Goal: Task Accomplishment & Management: Use online tool/utility

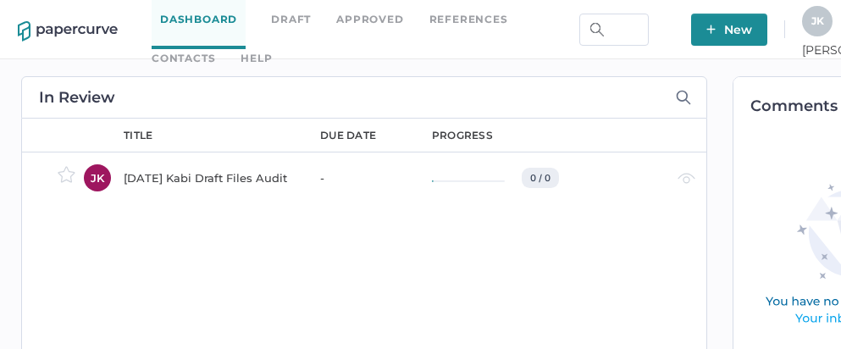
click at [215, 49] on link "Contacts" at bounding box center [184, 58] width 64 height 19
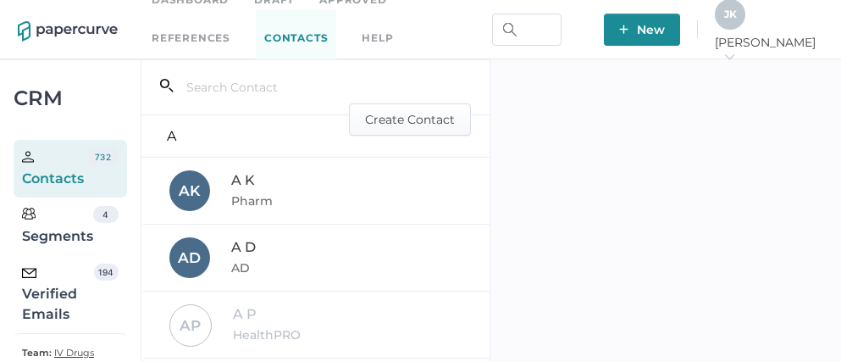
click at [44, 296] on div "Verified Emails" at bounding box center [58, 293] width 72 height 61
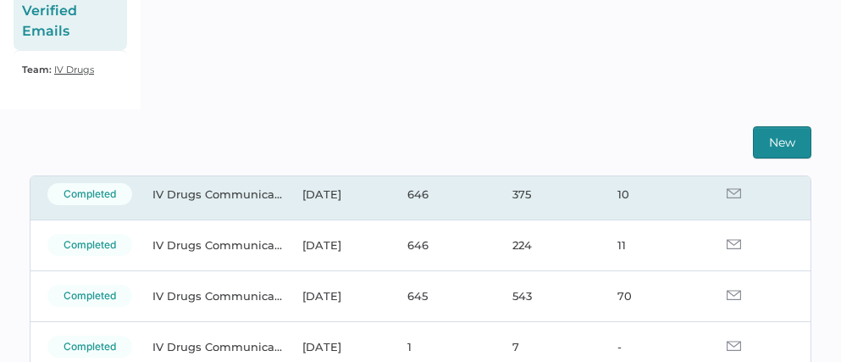
scroll to position [129, 0]
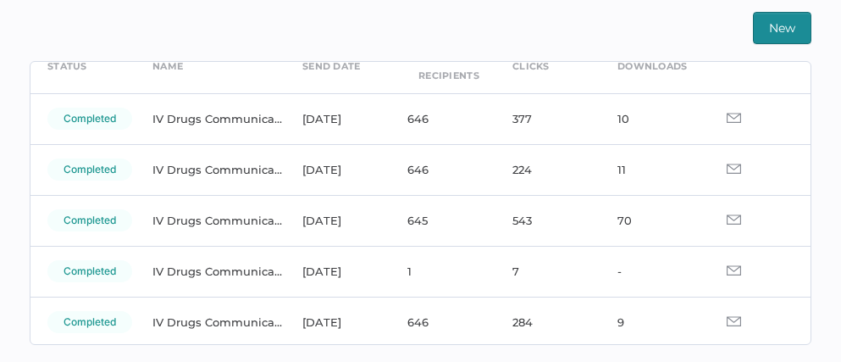
scroll to position [90, 0]
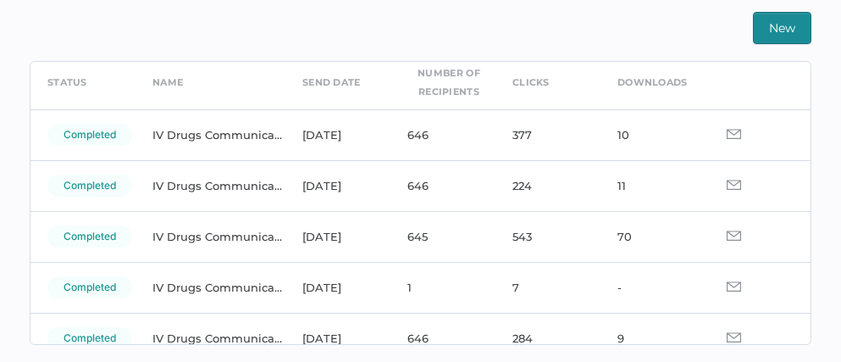
scroll to position [58, 0]
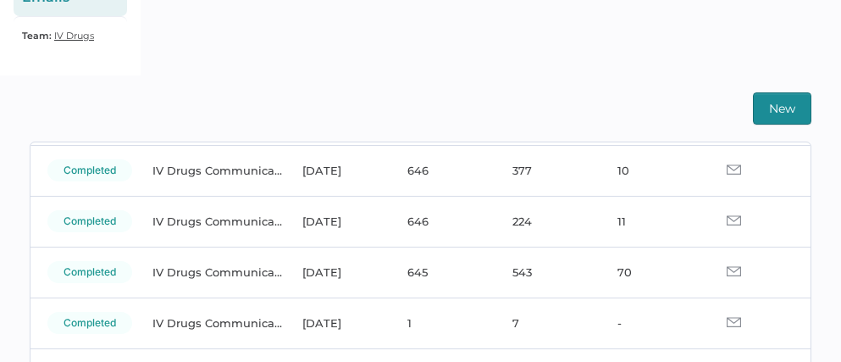
scroll to position [117, 0]
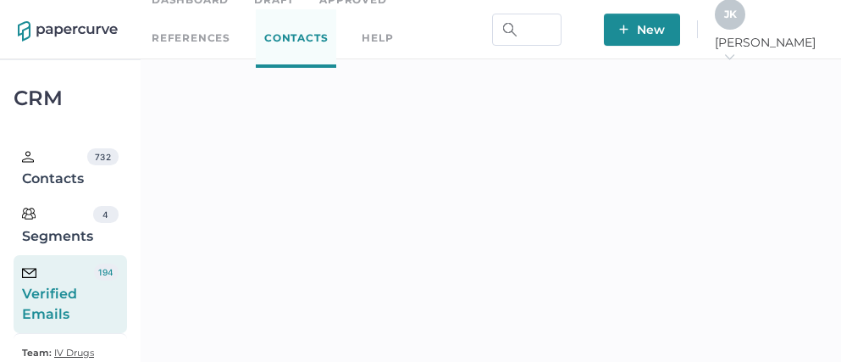
click at [737, 20] on span "J K" at bounding box center [730, 14] width 13 height 13
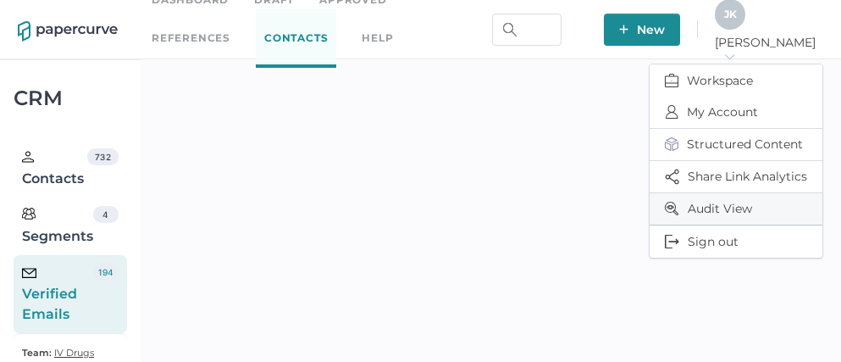
click at [720, 197] on span "Audit View" at bounding box center [736, 208] width 142 height 31
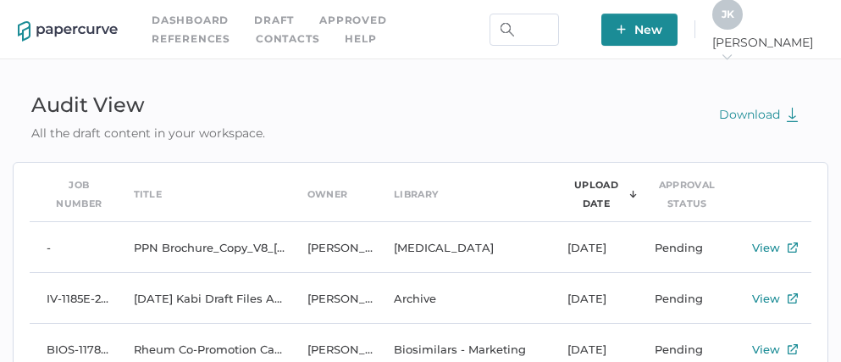
click at [734, 20] on span "J K" at bounding box center [728, 14] width 13 height 13
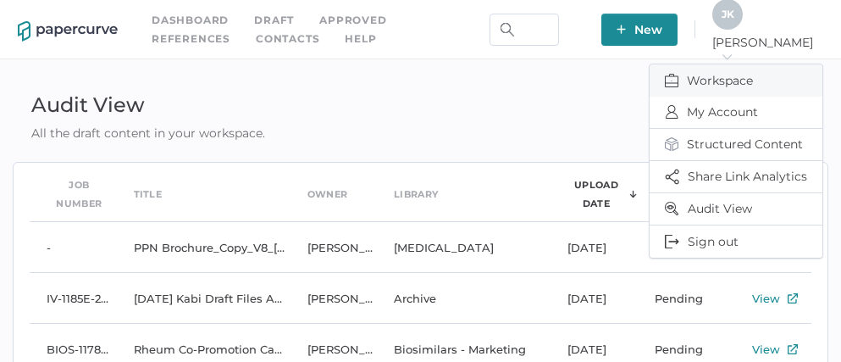
click at [707, 69] on span "Workspace" at bounding box center [736, 80] width 142 height 32
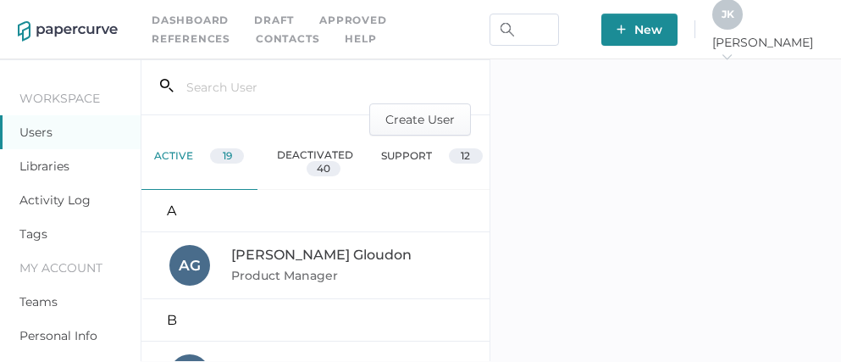
scroll to position [58, 0]
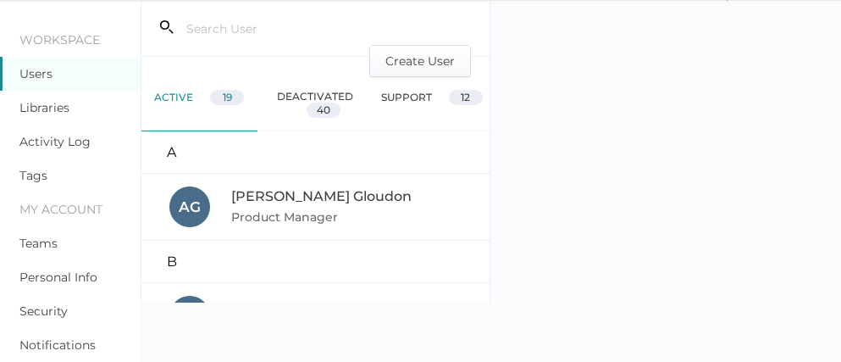
click at [55, 141] on link "Activity Log" at bounding box center [54, 141] width 71 height 15
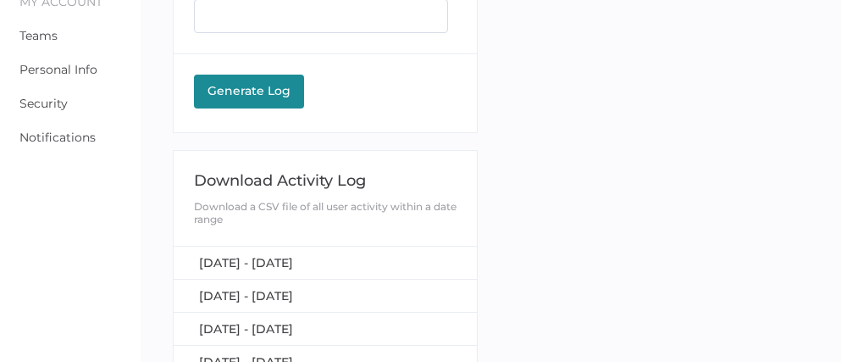
scroll to position [385, 0]
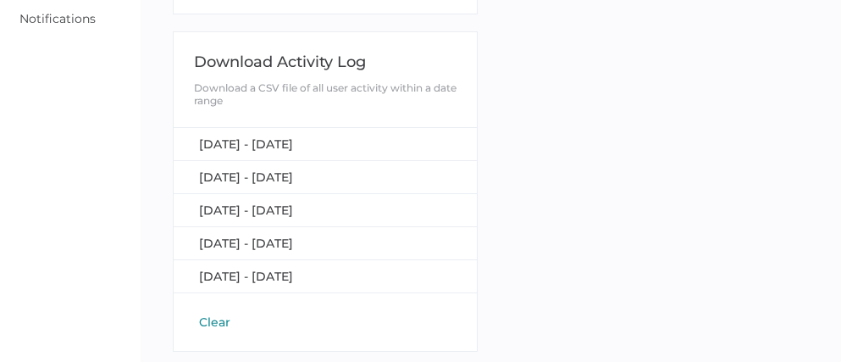
click at [209, 314] on button "Clear" at bounding box center [215, 321] width 42 height 17
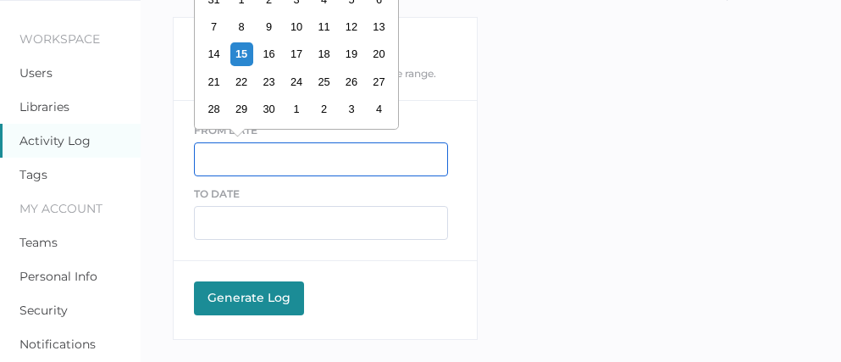
click at [236, 154] on input "text" at bounding box center [321, 159] width 254 height 34
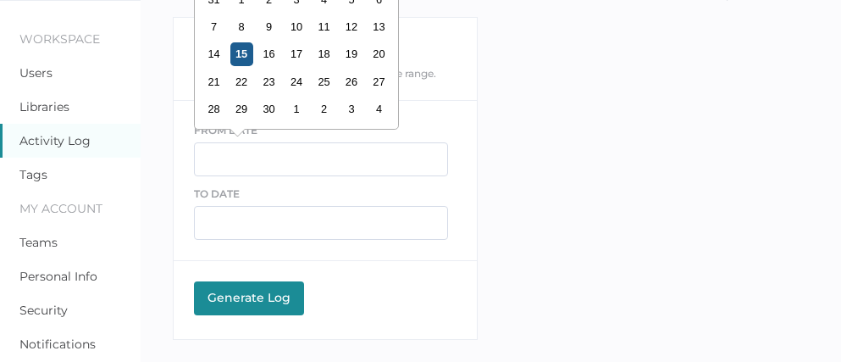
click at [239, 59] on div "15" at bounding box center [241, 53] width 23 height 23
type input "[DATE]"
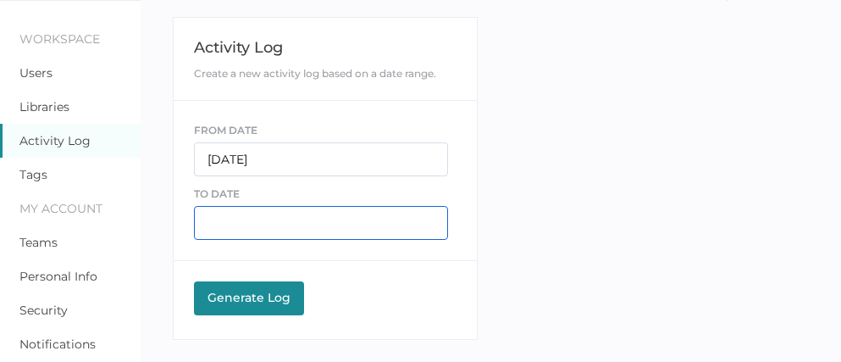
click at [245, 222] on input "text" at bounding box center [321, 223] width 254 height 34
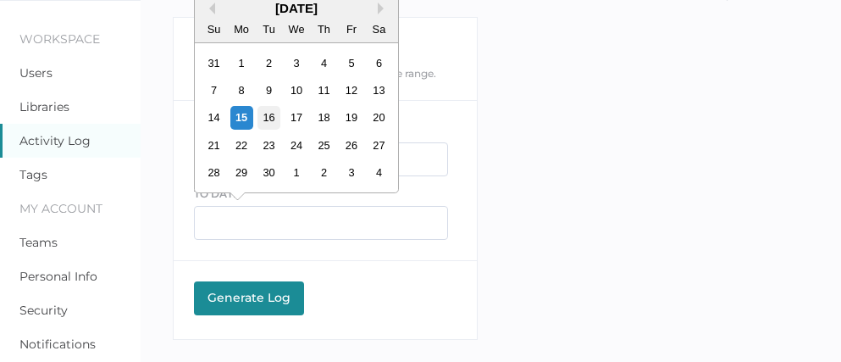
click at [271, 114] on div "16" at bounding box center [268, 117] width 23 height 23
type input "09/16/2025"
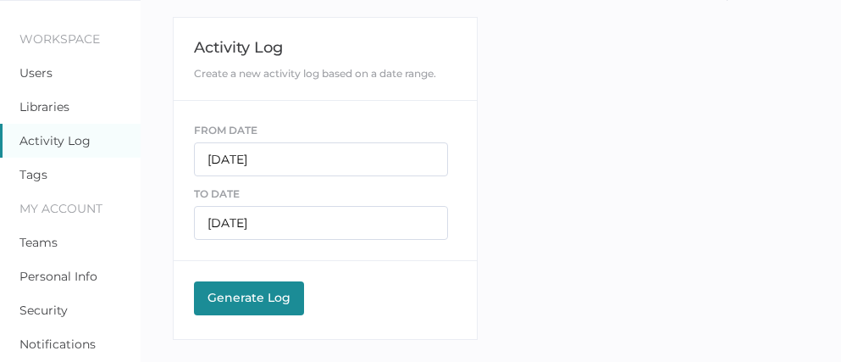
click at [266, 301] on div "Generate Log" at bounding box center [248, 297] width 93 height 15
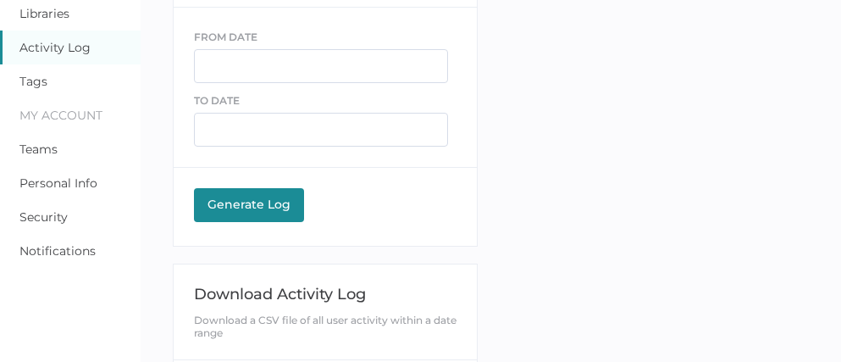
scroll to position [256, 0]
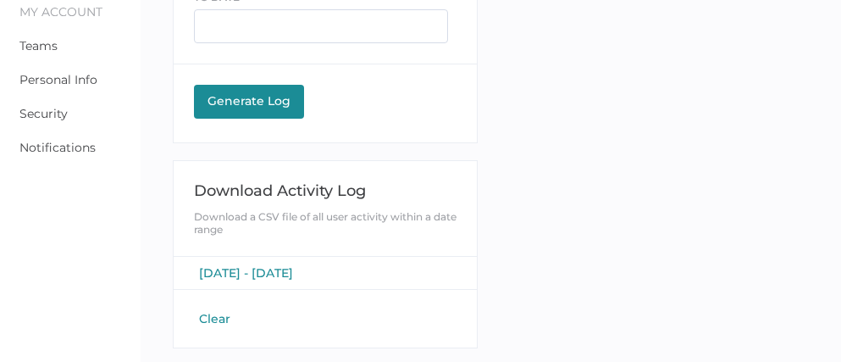
click at [263, 271] on span "[DATE] - [DATE]" at bounding box center [246, 272] width 94 height 15
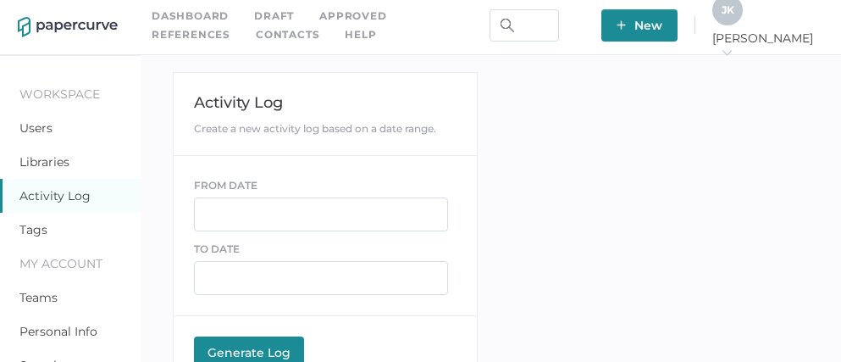
scroll to position [0, 0]
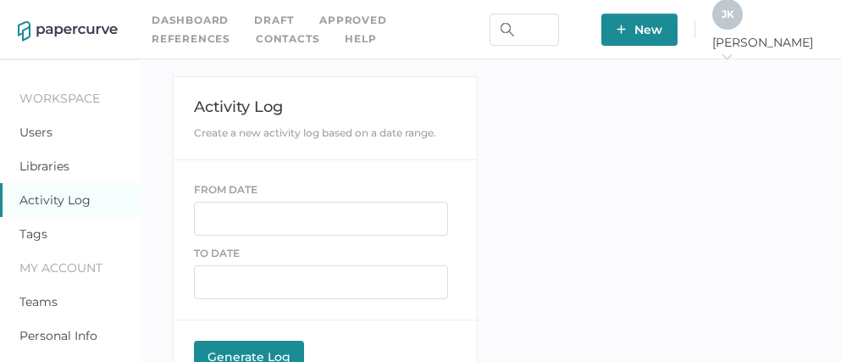
click at [256, 38] on link "Contacts" at bounding box center [288, 39] width 64 height 19
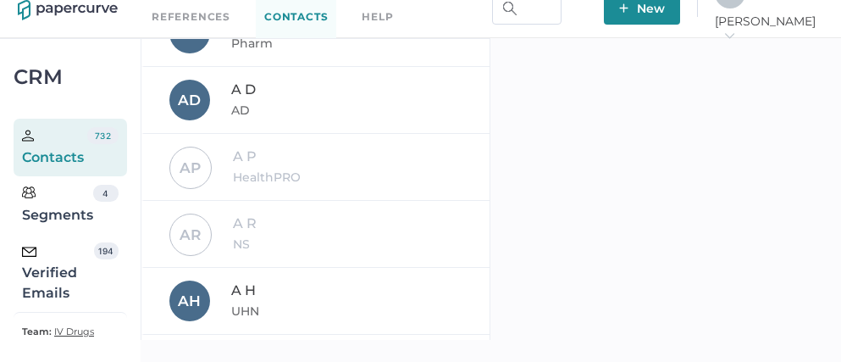
scroll to position [19, 0]
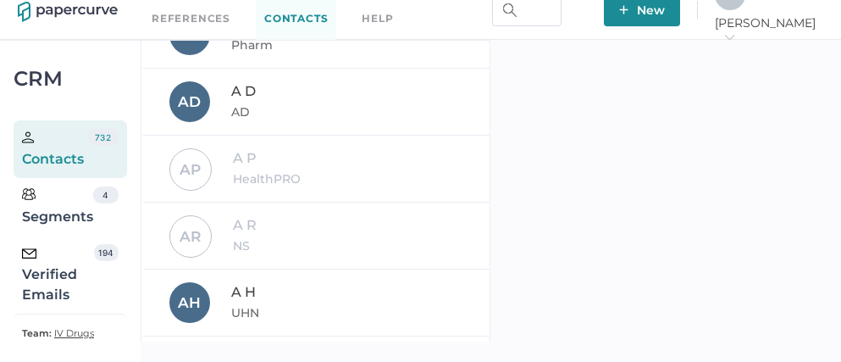
click at [51, 283] on div "Verified Emails" at bounding box center [58, 274] width 72 height 61
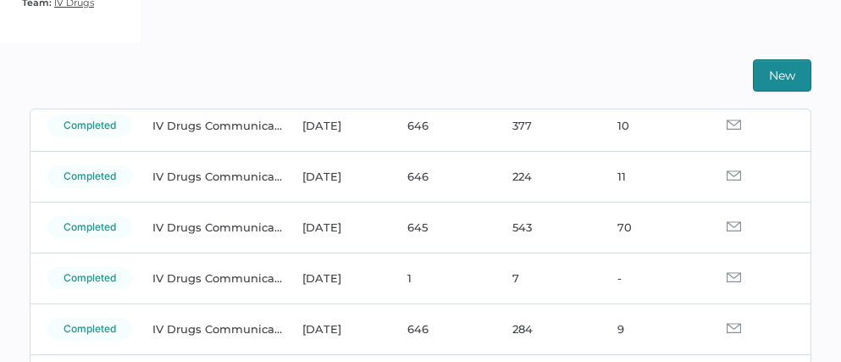
scroll to position [347, 0]
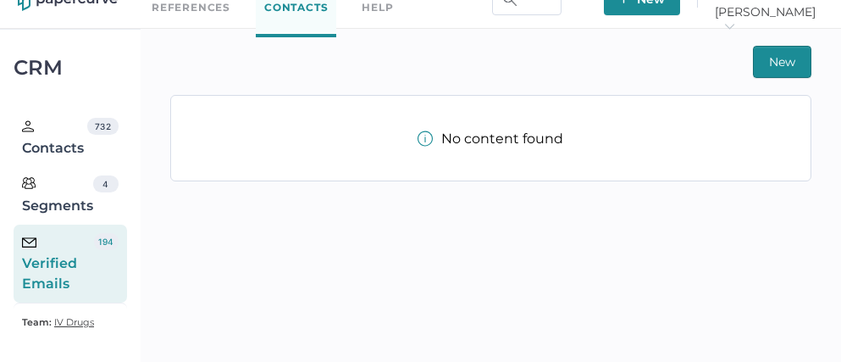
click at [80, 269] on div "Verified Emails" at bounding box center [58, 263] width 72 height 61
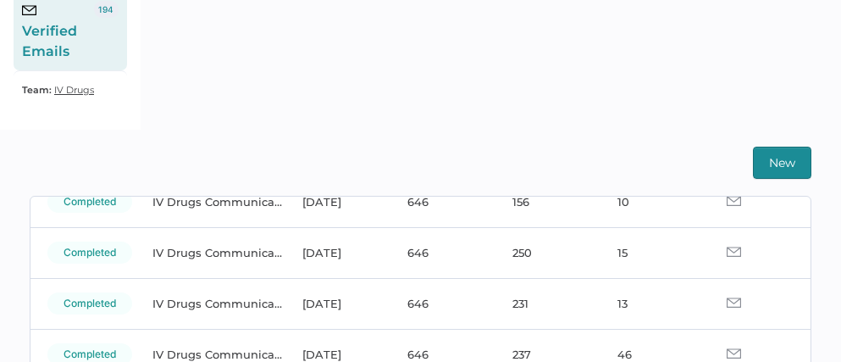
scroll to position [923, 0]
